Goal: Ask a question: Seek information or help from site administrators or community

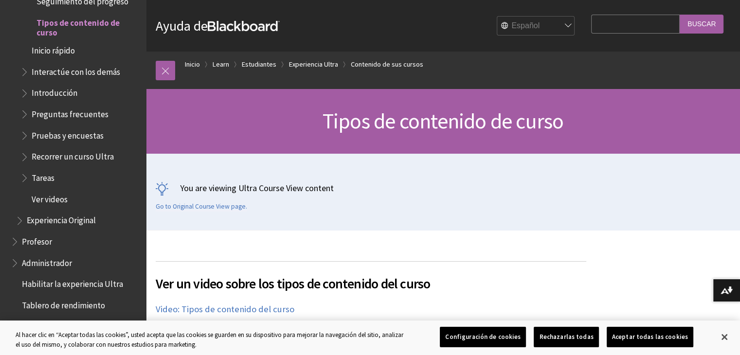
click at [643, 32] on input "Search Query" at bounding box center [635, 24] width 88 height 19
type input "levantar un tickwet"
click at [679, 15] on input "Buscar" at bounding box center [701, 24] width 44 height 19
click at [655, 26] on input "levantar un tickwet" at bounding box center [635, 24] width 88 height 19
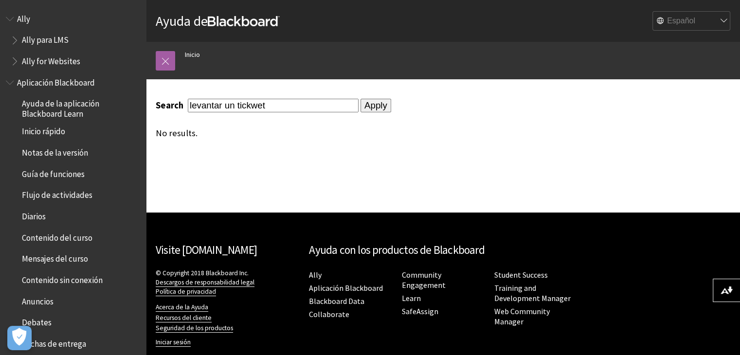
click at [253, 104] on input "levantar un tickwet" at bounding box center [273, 105] width 171 height 13
type input "levantar un ticket"
click at [368, 103] on input "Apply" at bounding box center [375, 106] width 31 height 14
drag, startPoint x: 266, startPoint y: 108, endPoint x: 122, endPoint y: 110, distance: 144.4
click at [122, 110] on div "Pasar al contenido principal Ayuda de Blackboard Ayuda de Bb English عربية Cata…" at bounding box center [370, 186] width 740 height 373
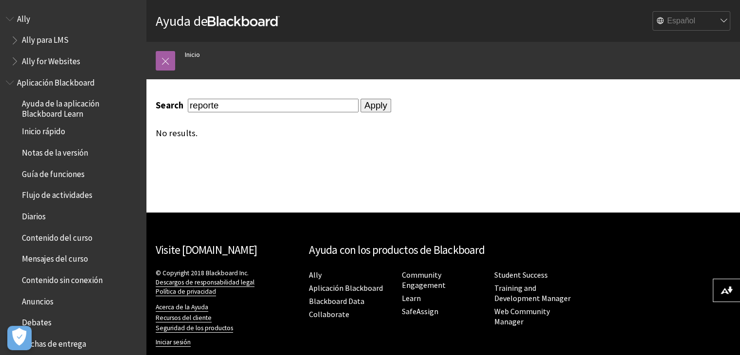
type input "reporte"
click at [360, 104] on input "Apply" at bounding box center [375, 106] width 31 height 14
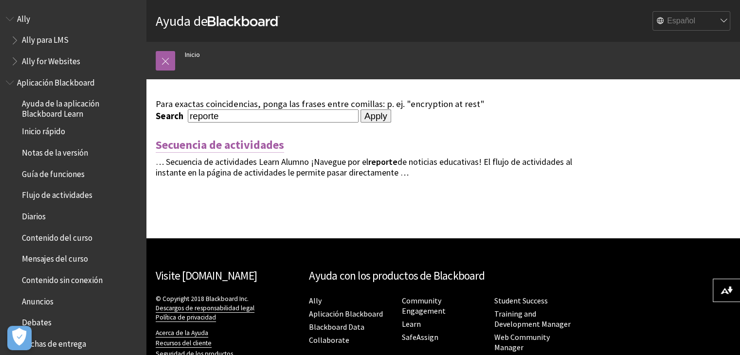
click at [244, 150] on link "Secuencia de actividades" at bounding box center [220, 145] width 128 height 16
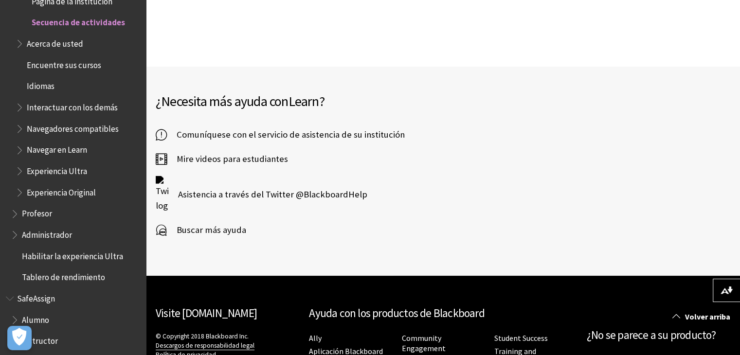
scroll to position [2262, 0]
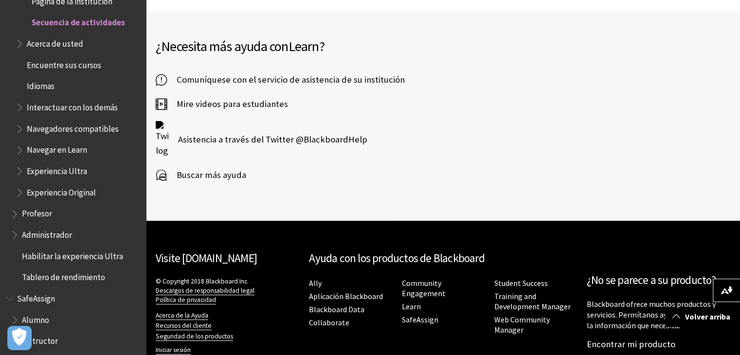
click at [95, 237] on span "Administrador" at bounding box center [75, 235] width 129 height 17
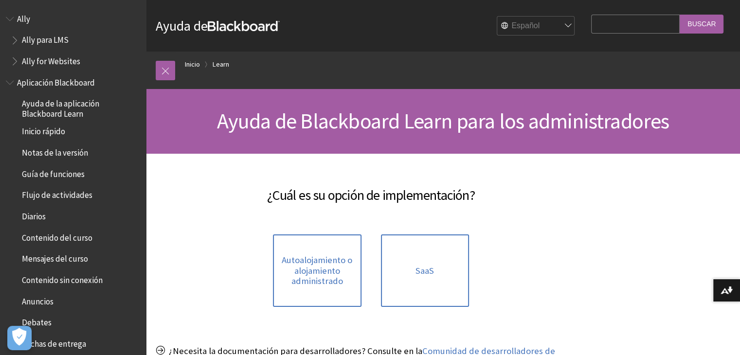
scroll to position [707, 0]
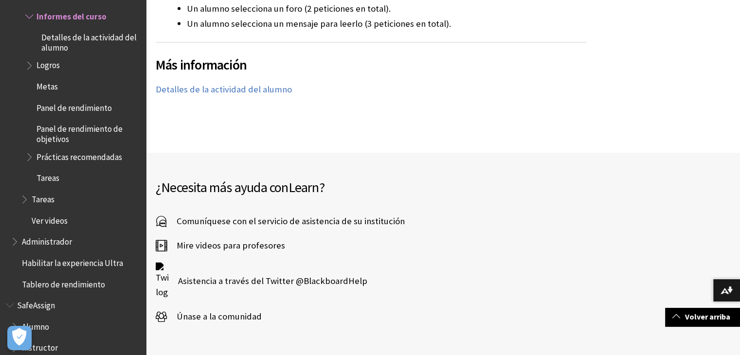
scroll to position [1848, 0]
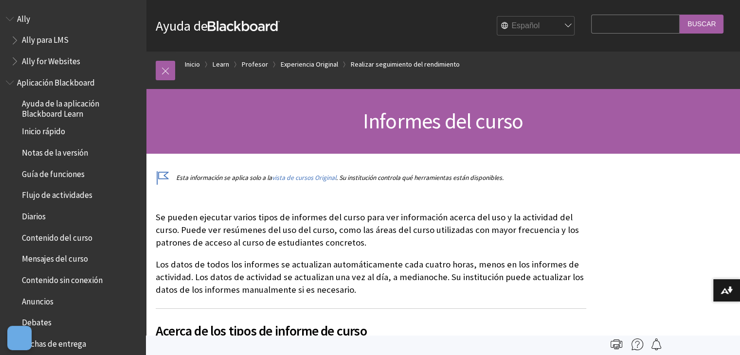
scroll to position [1364, 0]
